Goal: Information Seeking & Learning: Learn about a topic

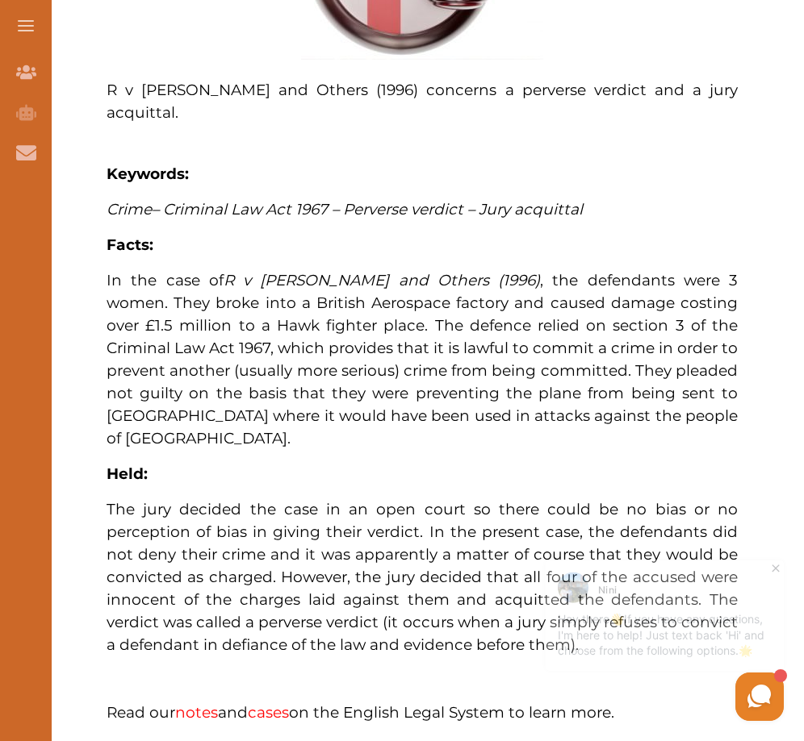
scroll to position [807, 0]
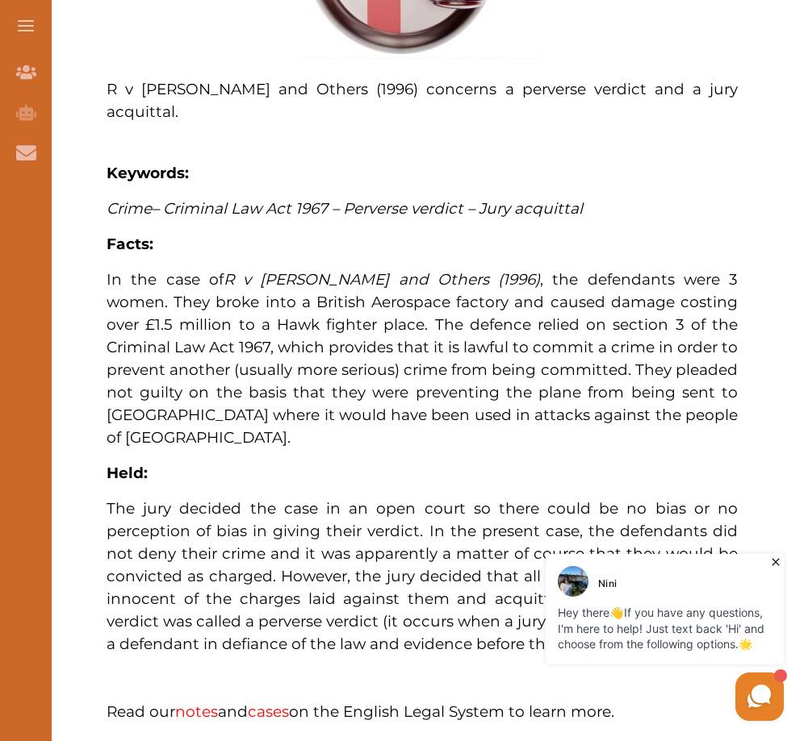
click at [775, 566] on icon at bounding box center [775, 562] width 16 height 16
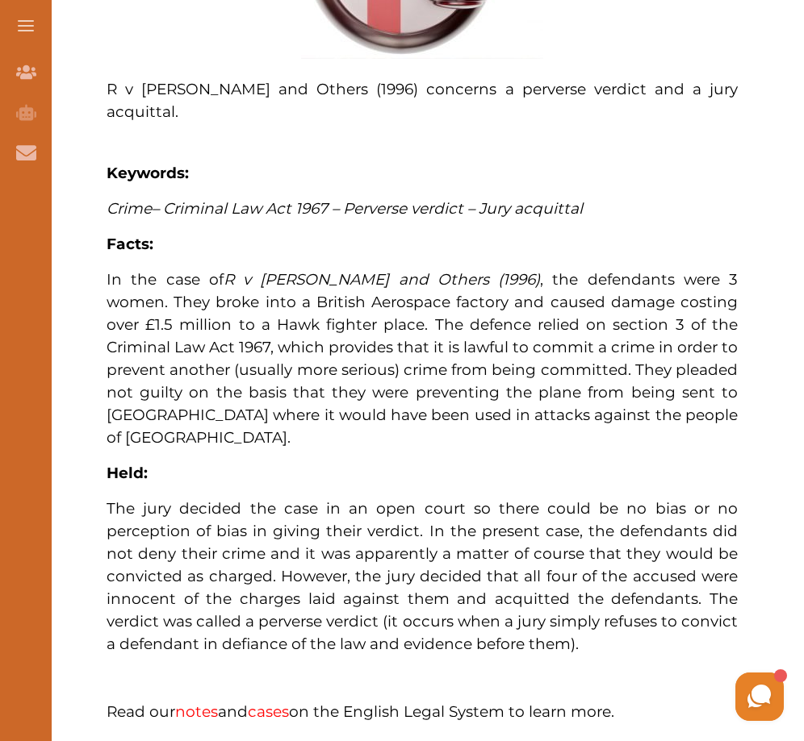
click at [590, 390] on span ", the defendants were 3 women. They broke into a British Aerospace factory and …" at bounding box center [421, 358] width 631 height 177
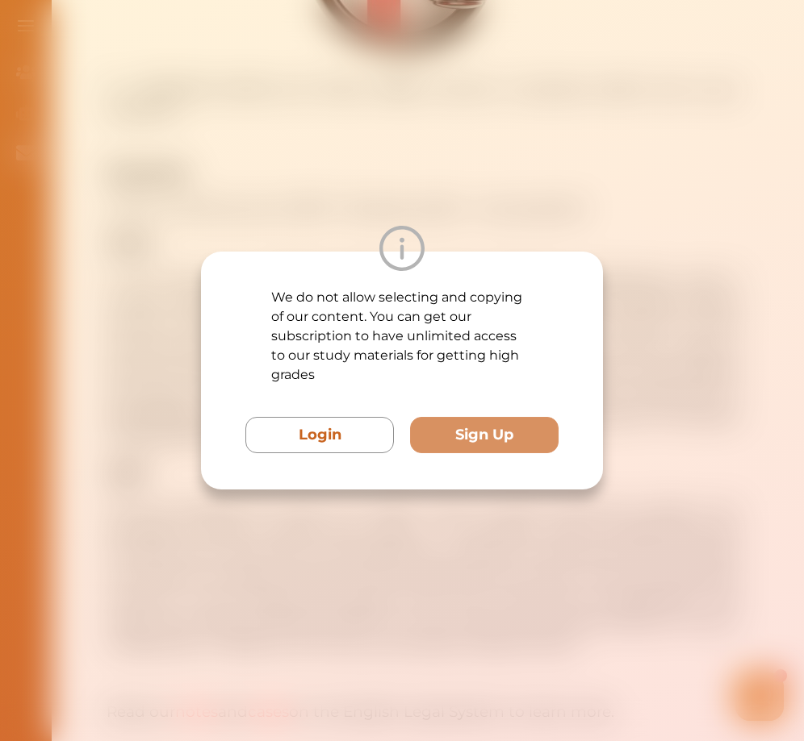
click at [627, 398] on div "We do not allow selecting and copying of our content. You can get our subscript…" at bounding box center [402, 370] width 804 height 741
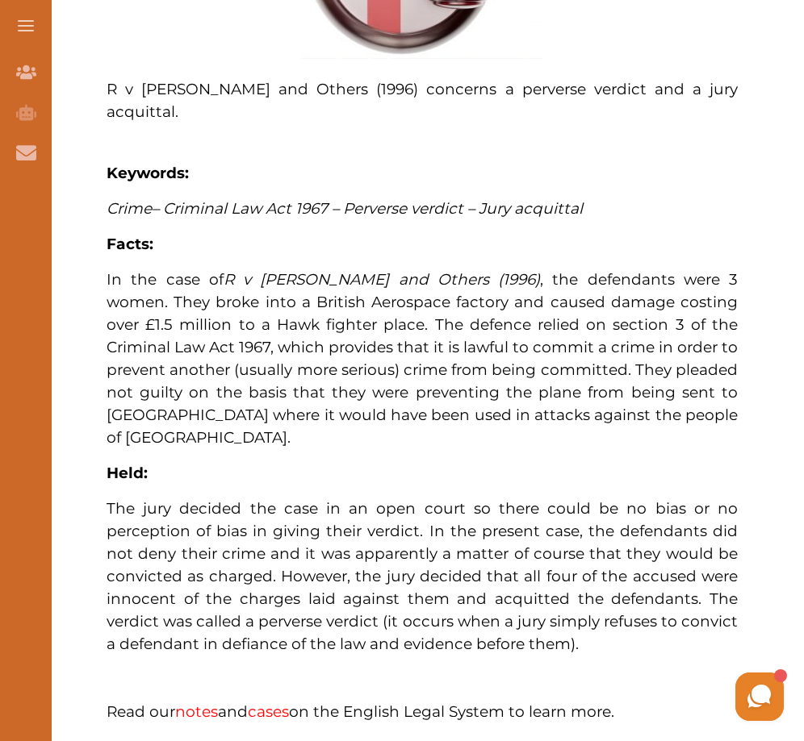
click at [461, 462] on h2 "Held:" at bounding box center [421, 473] width 631 height 23
